Goal: Transaction & Acquisition: Register for event/course

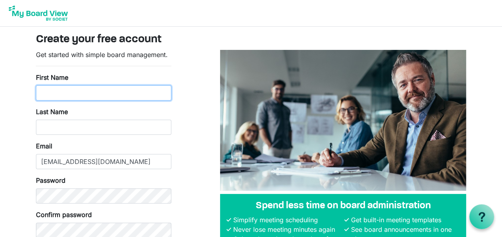
click at [137, 98] on input "First Name" at bounding box center [103, 92] width 135 height 15
type input "Gisell"
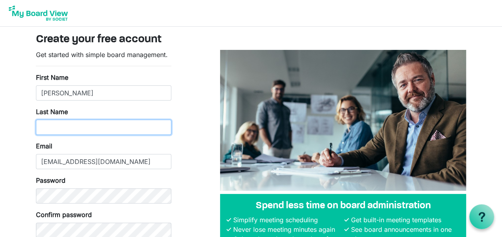
click at [46, 125] on input "Last Name" at bounding box center [103, 127] width 135 height 15
type input "Torres"
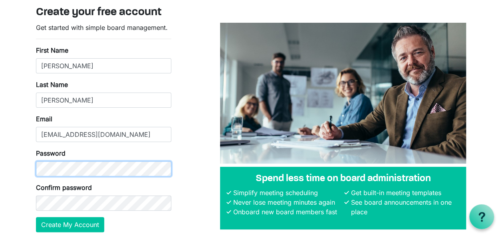
scroll to position [40, 0]
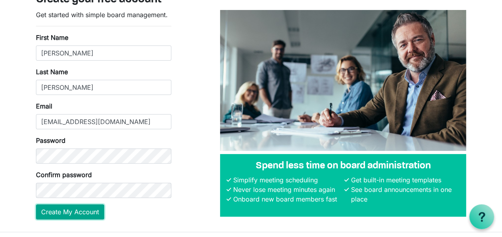
click at [85, 210] on button "Create My Account" at bounding box center [70, 212] width 68 height 15
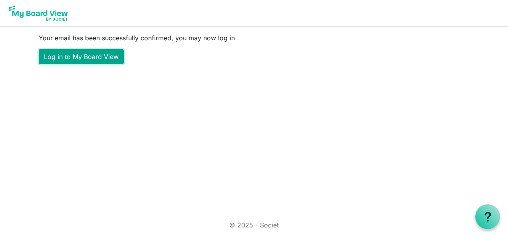
click at [77, 56] on link "Log in to My Board View" at bounding box center [81, 56] width 85 height 15
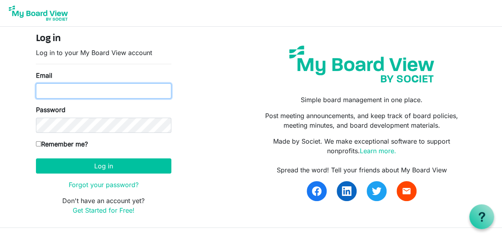
click at [69, 94] on input "Email" at bounding box center [103, 90] width 135 height 15
type input "gisell_cruz@yahoo.com"
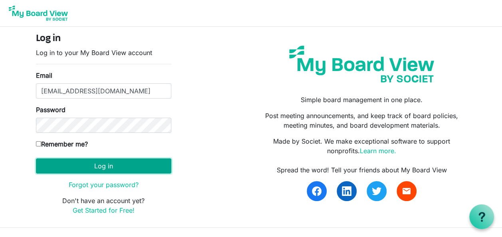
click at [81, 171] on button "Log in" at bounding box center [103, 166] width 135 height 15
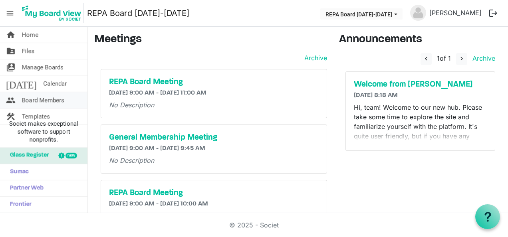
click at [58, 99] on span "Board Members" at bounding box center [43, 100] width 42 height 16
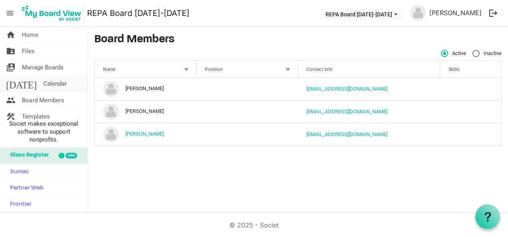
click at [43, 85] on span "Calendar" at bounding box center [55, 84] width 24 height 16
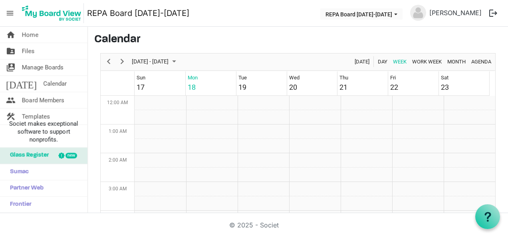
scroll to position [259, 0]
click at [33, 69] on span "Manage Boards" at bounding box center [43, 68] width 42 height 16
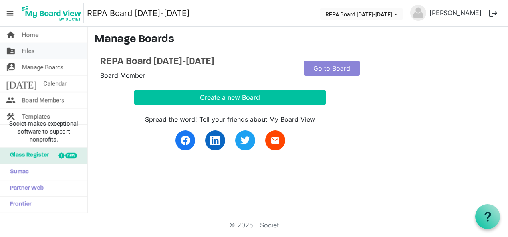
click at [28, 52] on span "Files" at bounding box center [28, 51] width 13 height 16
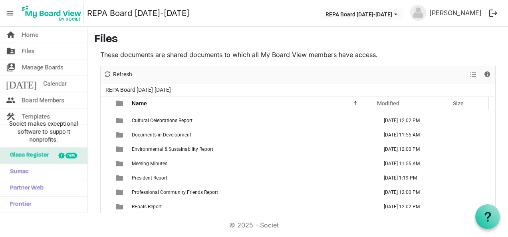
scroll to position [80, 0]
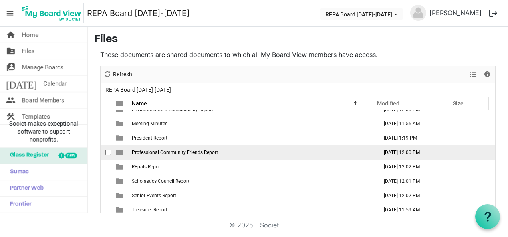
click at [240, 156] on td "Professional Community Friends Report" at bounding box center [252, 152] width 246 height 14
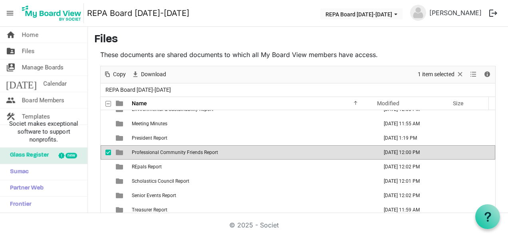
click at [240, 156] on td "Professional Community Friends Report" at bounding box center [252, 152] width 246 height 14
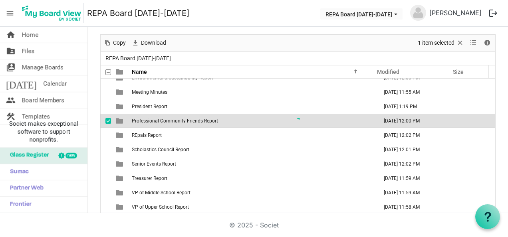
scroll to position [0, 0]
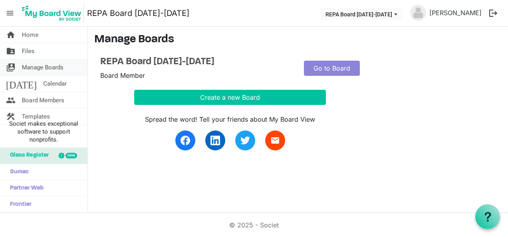
click at [32, 68] on span "Manage Boards" at bounding box center [43, 68] width 42 height 16
click at [22, 55] on link "folder_shared Files" at bounding box center [43, 51] width 87 height 16
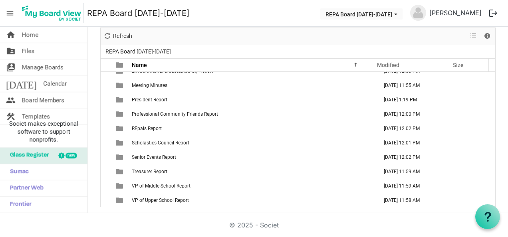
scroll to position [40, 0]
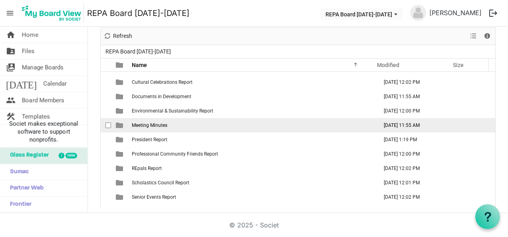
click at [235, 131] on td "Meeting Minutes" at bounding box center [252, 125] width 246 height 14
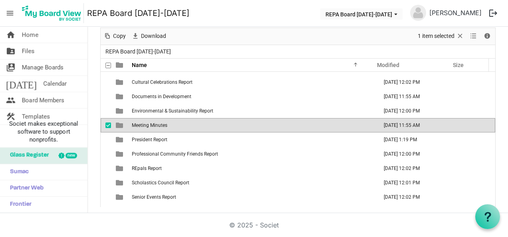
click at [235, 131] on td "Meeting Minutes" at bounding box center [252, 125] width 246 height 14
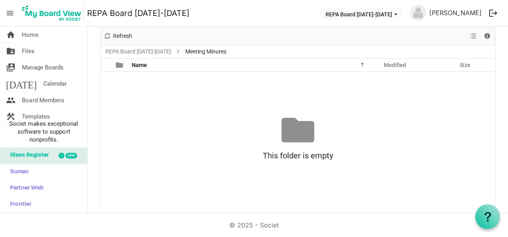
scroll to position [0, 0]
click at [38, 55] on link "folder_shared Files" at bounding box center [43, 51] width 87 height 16
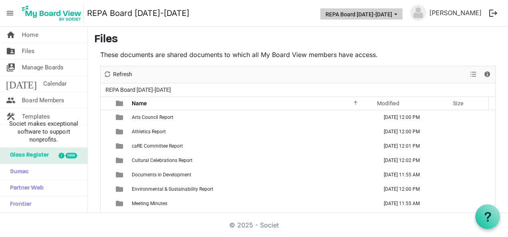
click at [399, 15] on span "REPA Board 2025-2026 dropdownbutton" at bounding box center [395, 14] width 7 height 3
click at [280, 28] on main "Files These documents are shared documents to which all My Board View members h…" at bounding box center [298, 139] width 420 height 225
click at [38, 40] on link "home Home" at bounding box center [43, 35] width 87 height 16
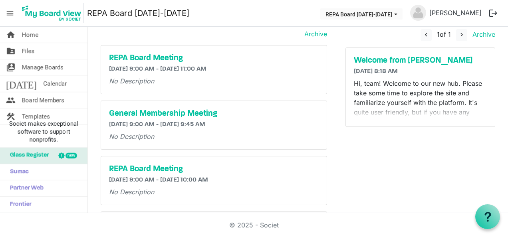
scroll to position [20, 0]
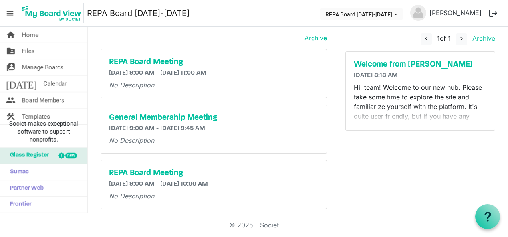
click at [393, 78] on span "[DATE] 8:18 AM" at bounding box center [376, 75] width 44 height 6
click at [385, 67] on h5 "Welcome from Ellie" at bounding box center [420, 65] width 133 height 10
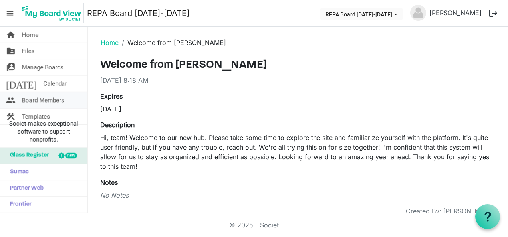
click at [43, 103] on span "Board Members" at bounding box center [43, 100] width 42 height 16
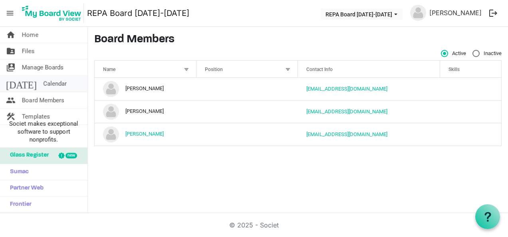
click at [43, 82] on span "Calendar" at bounding box center [55, 84] width 24 height 16
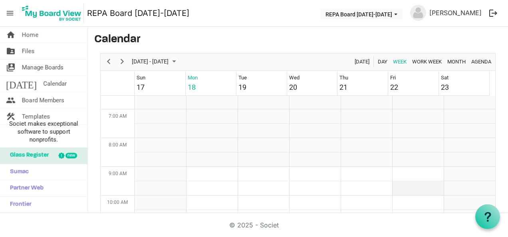
scroll to position [139, 0]
click at [451, 58] on span "Month" at bounding box center [457, 62] width 20 height 10
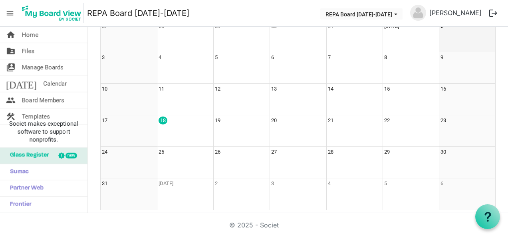
scroll to position [66, 0]
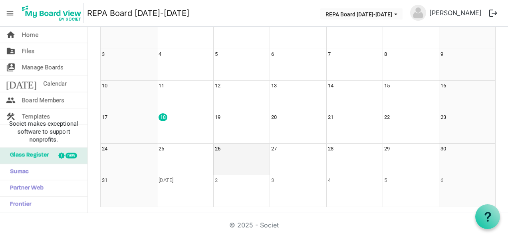
click at [217, 149] on div "26" at bounding box center [218, 149] width 6 height 8
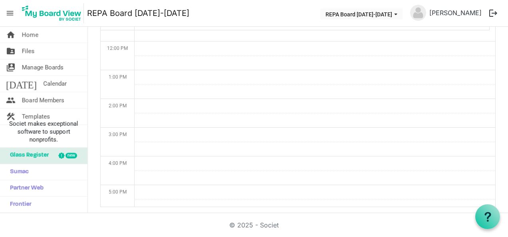
scroll to position [0, 0]
click at [34, 37] on span "Home" at bounding box center [30, 35] width 16 height 16
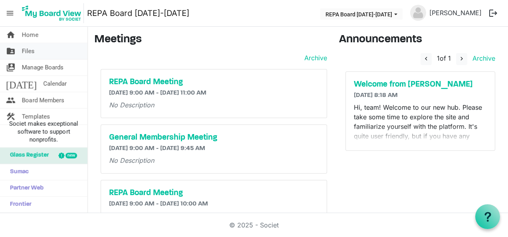
click at [31, 48] on span "Files" at bounding box center [28, 51] width 13 height 16
